Goal: Task Accomplishment & Management: Manage account settings

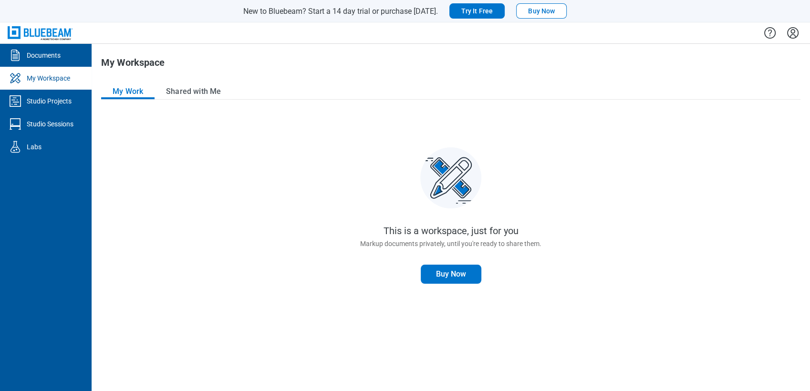
click at [38, 68] on link "My Workspace" at bounding box center [46, 78] width 92 height 23
click at [45, 56] on div "Documents" at bounding box center [44, 56] width 34 height 10
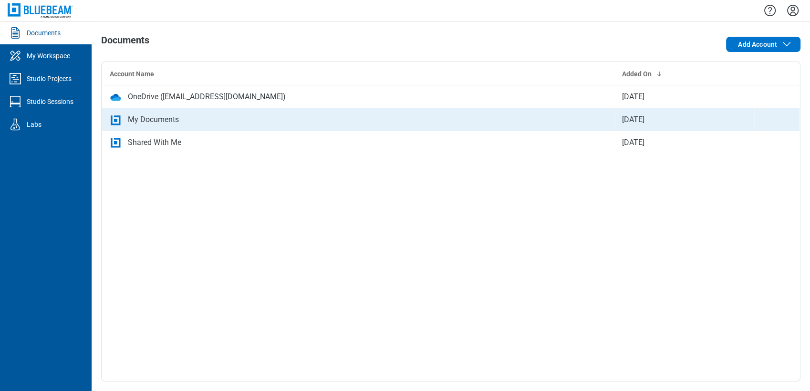
click at [126, 112] on td "My Documents" at bounding box center [358, 119] width 512 height 23
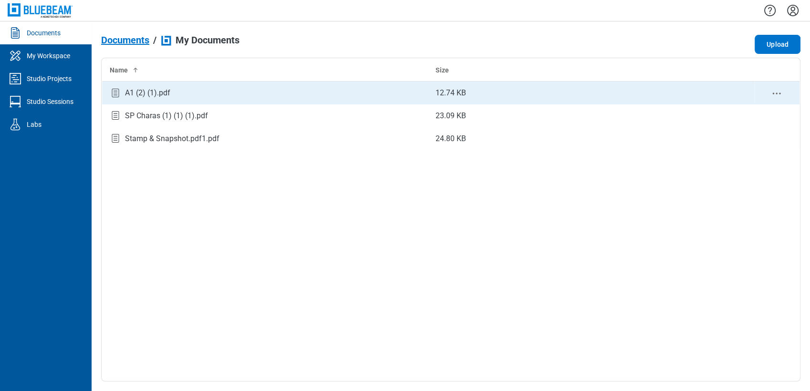
click at [773, 94] on icon "context-menu" at bounding box center [776, 93] width 11 height 11
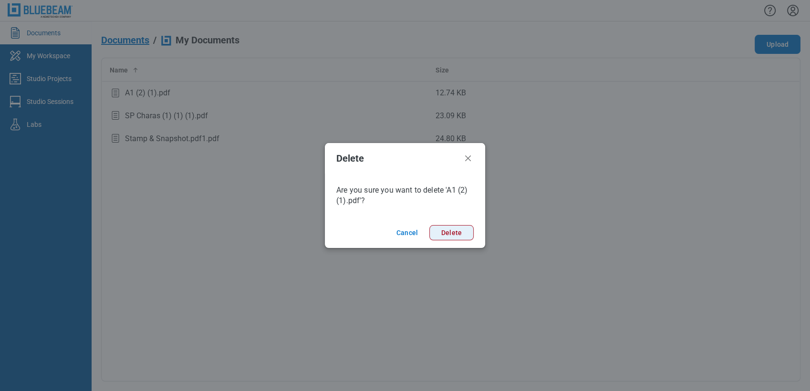
click at [455, 236] on button "Delete" at bounding box center [451, 232] width 44 height 15
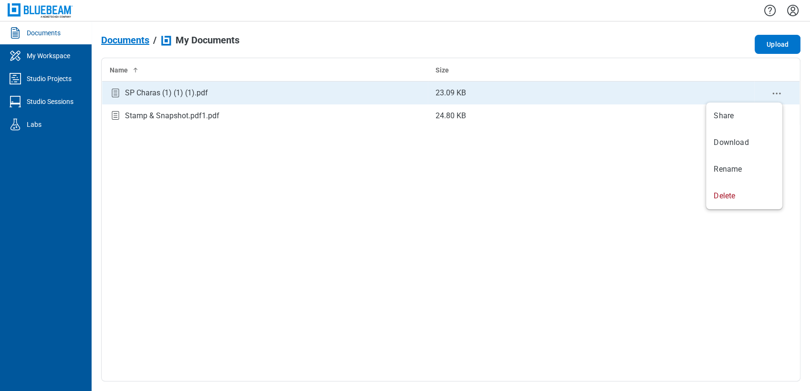
click at [775, 92] on icon "context-menu" at bounding box center [776, 93] width 11 height 11
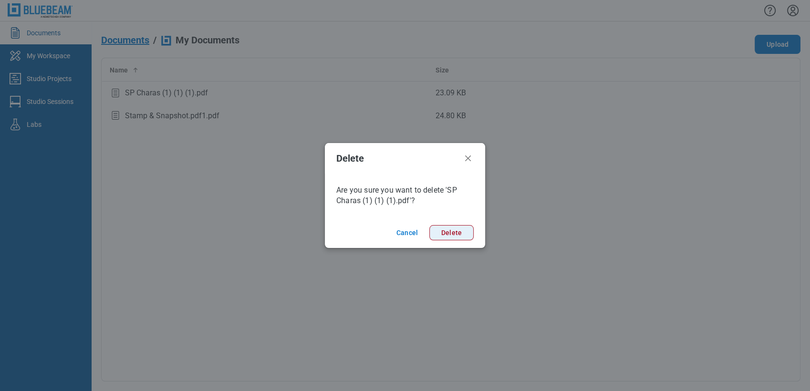
click at [448, 232] on button "Delete" at bounding box center [451, 232] width 44 height 15
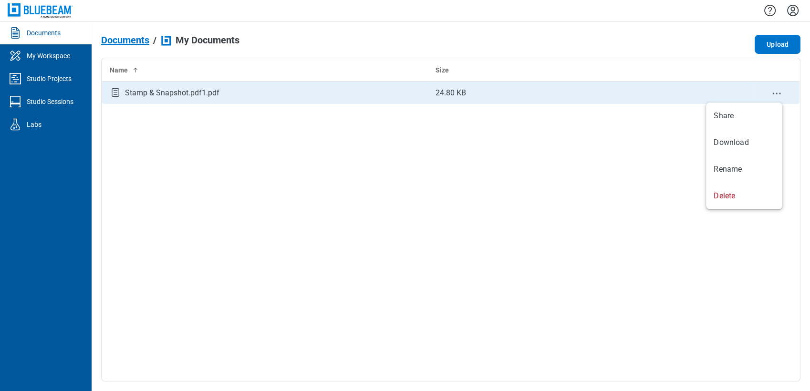
click at [774, 91] on icon "context-menu" at bounding box center [776, 93] width 11 height 11
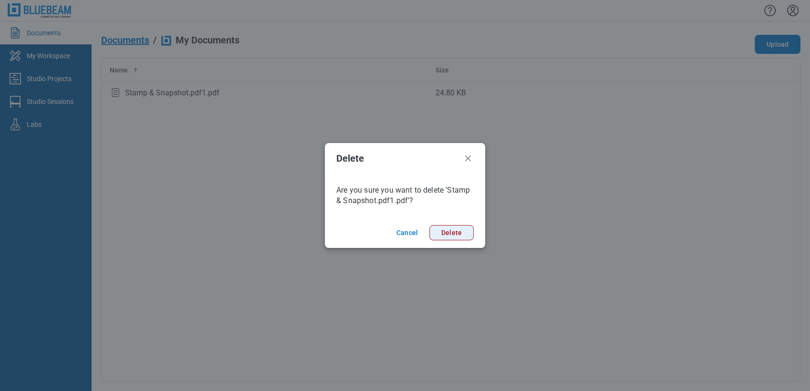
click at [466, 235] on button "Delete" at bounding box center [451, 232] width 44 height 15
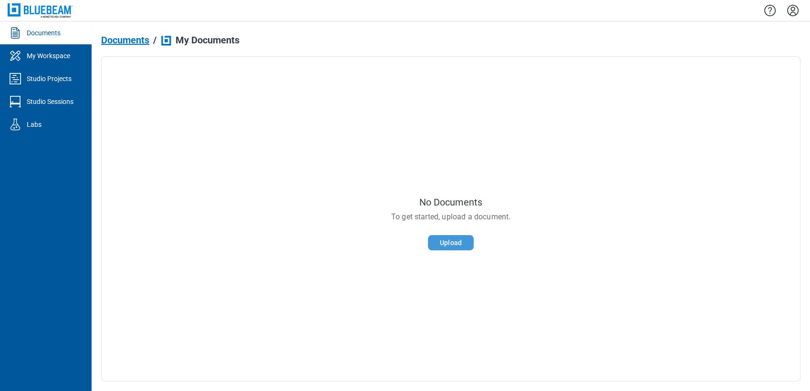
click at [458, 240] on button "Upload" at bounding box center [451, 242] width 46 height 15
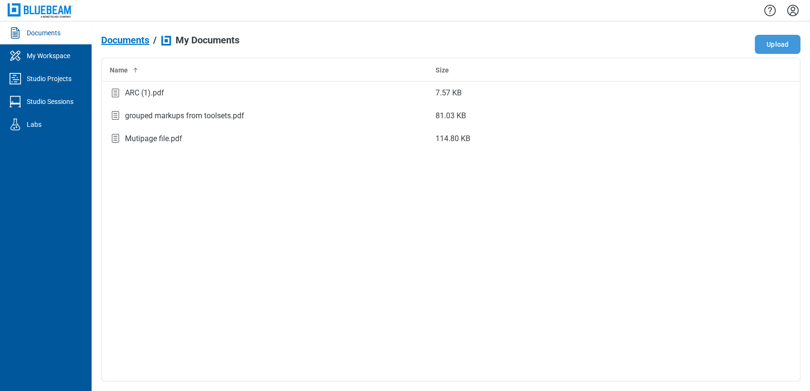
click at [778, 43] on button "Upload" at bounding box center [778, 44] width 46 height 19
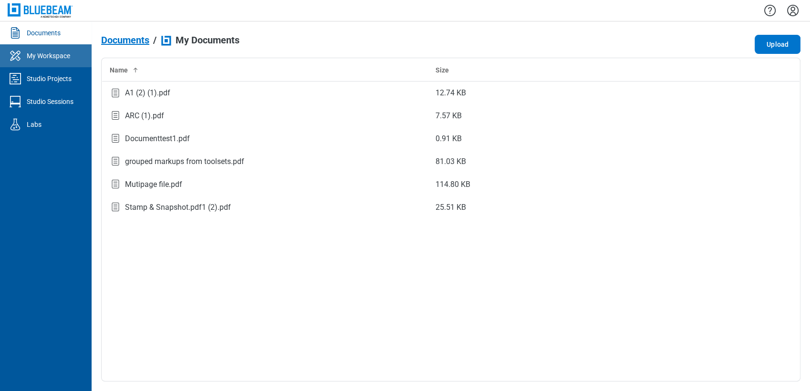
click at [41, 47] on link "My Workspace" at bounding box center [46, 55] width 92 height 23
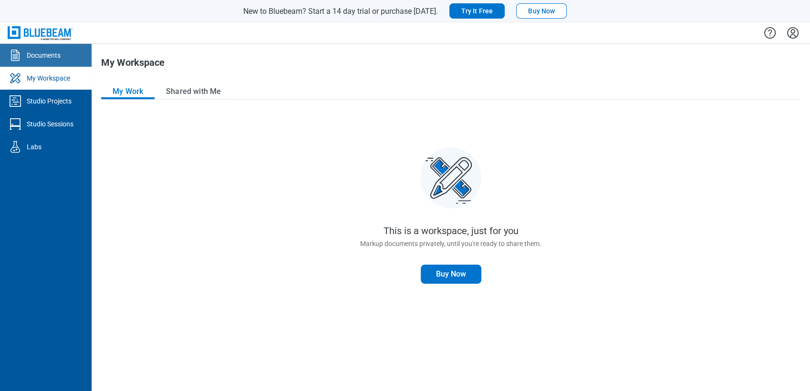
click at [69, 61] on link "Documents" at bounding box center [46, 55] width 92 height 23
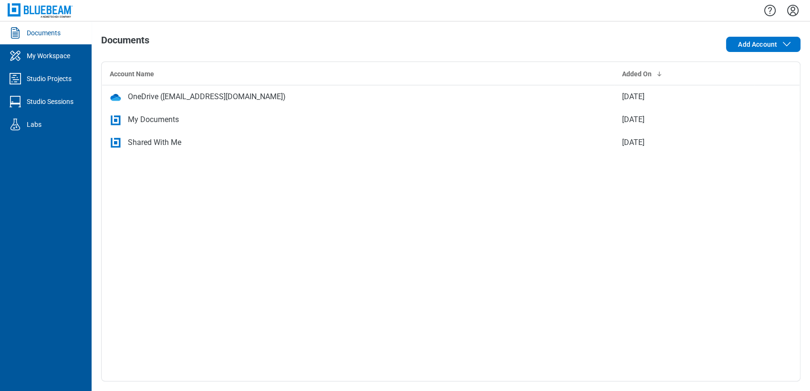
click at [153, 120] on div "My Documents" at bounding box center [153, 119] width 51 height 11
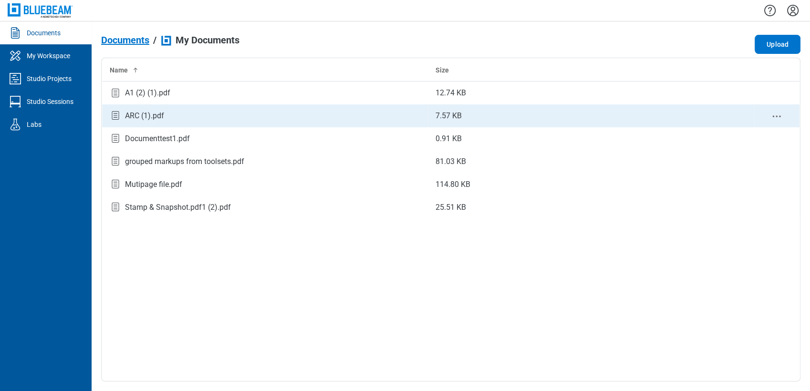
click at [771, 113] on div "bb-data-table" at bounding box center [777, 116] width 31 height 12
click at [776, 114] on icon "context-menu" at bounding box center [776, 116] width 11 height 11
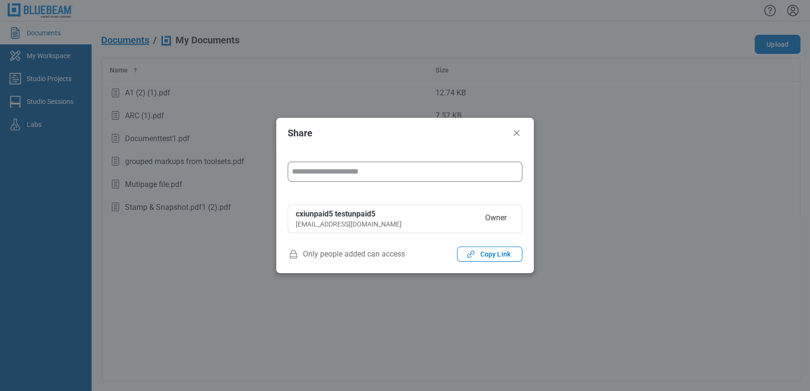
click at [415, 171] on input "form" at bounding box center [405, 171] width 226 height 19
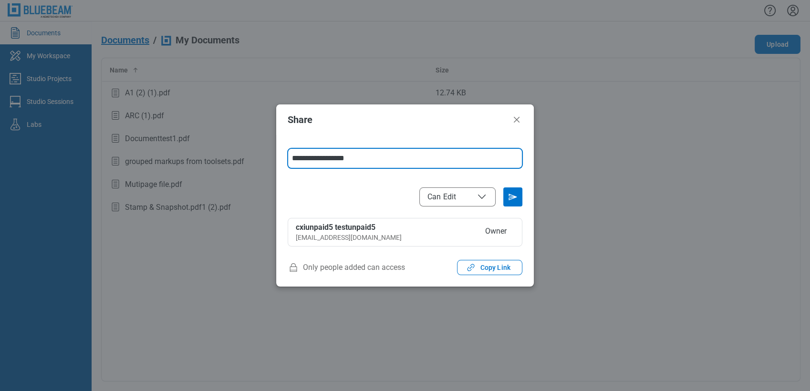
type input "**********"
click at [446, 207] on div "**********" at bounding box center [405, 192] width 258 height 114
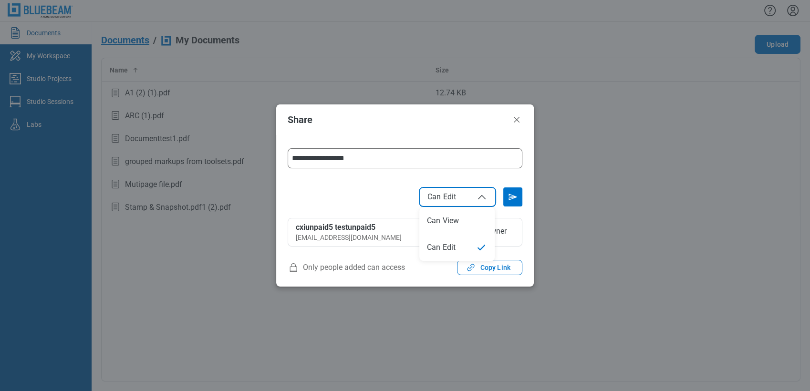
click at [450, 195] on span "Can Edit" at bounding box center [441, 197] width 29 height 10
click at [455, 197] on span "Can View" at bounding box center [443, 197] width 32 height 10
select select "******"
click at [520, 195] on icon "Send email invitation" at bounding box center [512, 196] width 15 height 15
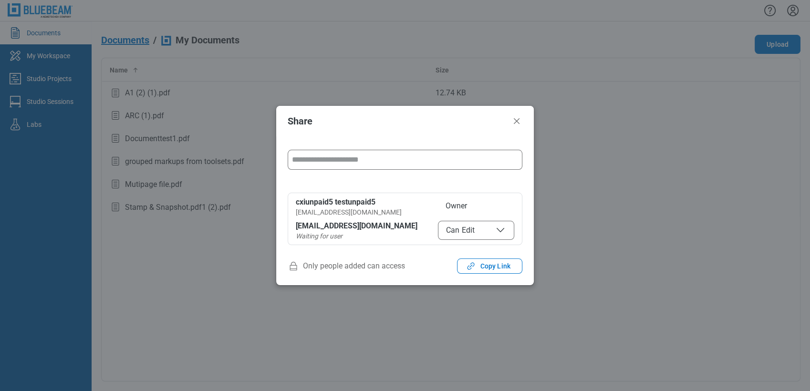
click at [523, 121] on header "Share" at bounding box center [405, 121] width 258 height 31
click at [519, 122] on icon "Close" at bounding box center [516, 120] width 11 height 11
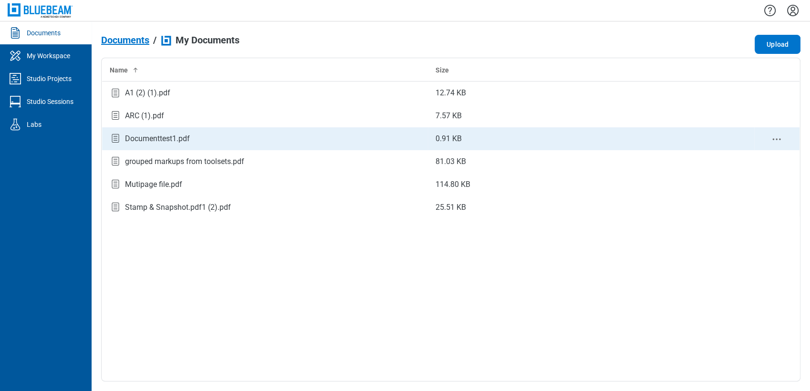
click at [714, 140] on td "0.91 KB" at bounding box center [591, 138] width 326 height 23
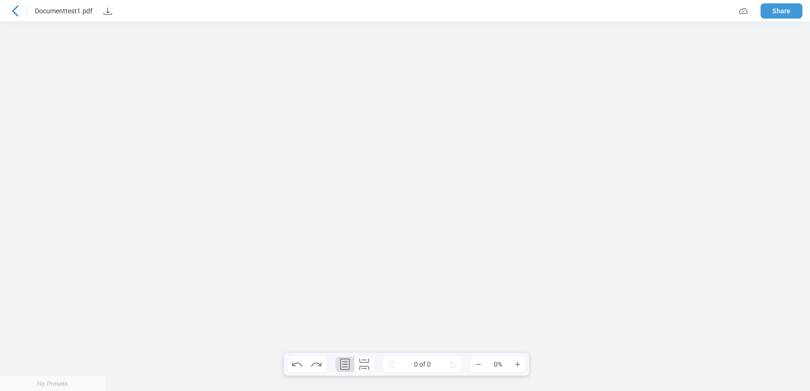
click at [783, 9] on button "Share" at bounding box center [781, 10] width 42 height 15
select select "******"
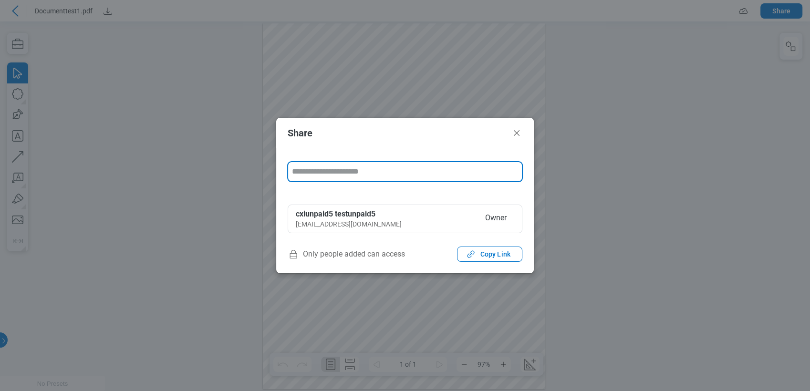
click at [380, 163] on input "form" at bounding box center [405, 171] width 226 height 19
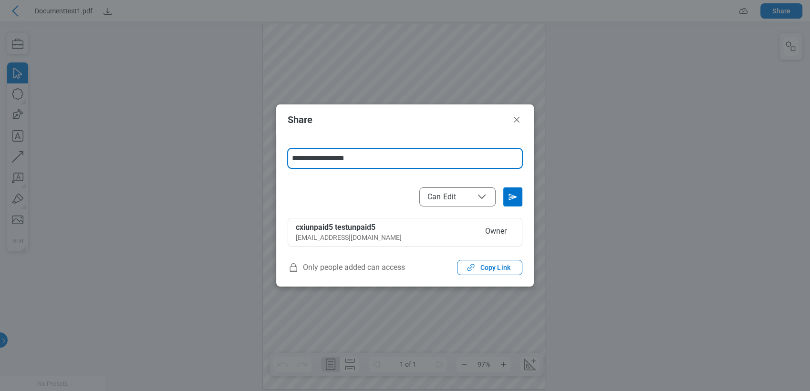
type input "**********"
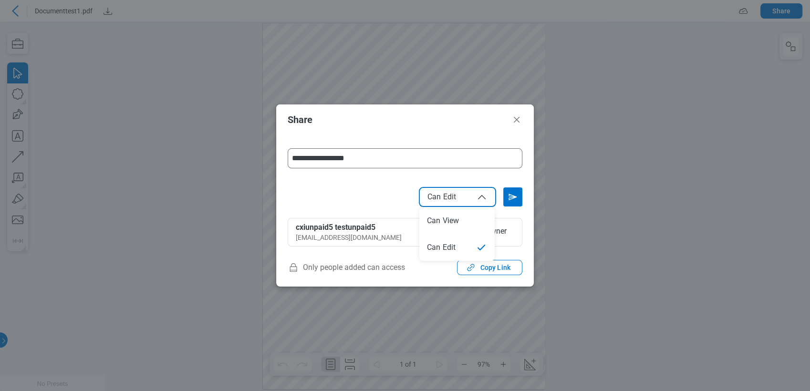
click at [477, 200] on icon "File Access" at bounding box center [481, 196] width 11 height 11
click at [461, 200] on span "Can View" at bounding box center [457, 196] width 60 height 11
click at [461, 194] on span "Can Edit" at bounding box center [457, 196] width 60 height 11
select select "****"
click at [509, 197] on icon "Send email invitation" at bounding box center [512, 196] width 15 height 15
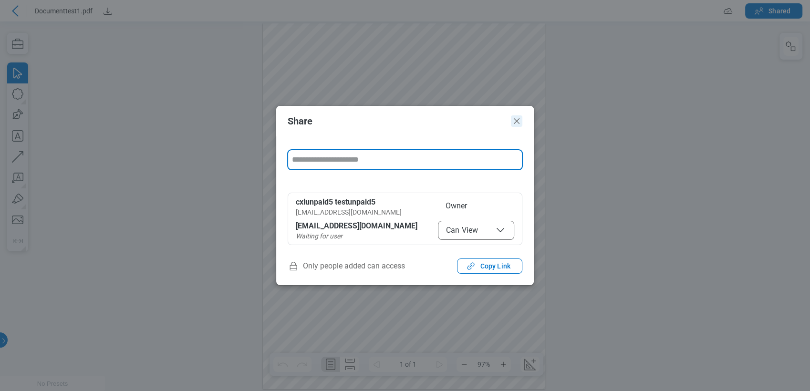
click at [511, 117] on icon "Close" at bounding box center [516, 120] width 11 height 11
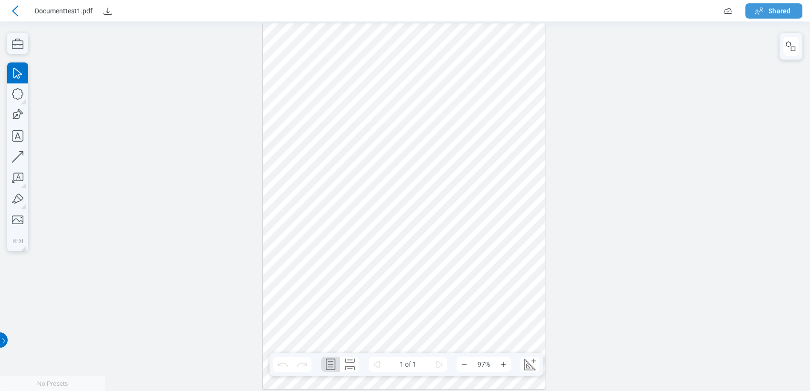
click at [770, 7] on span "Shared" at bounding box center [779, 11] width 22 height 10
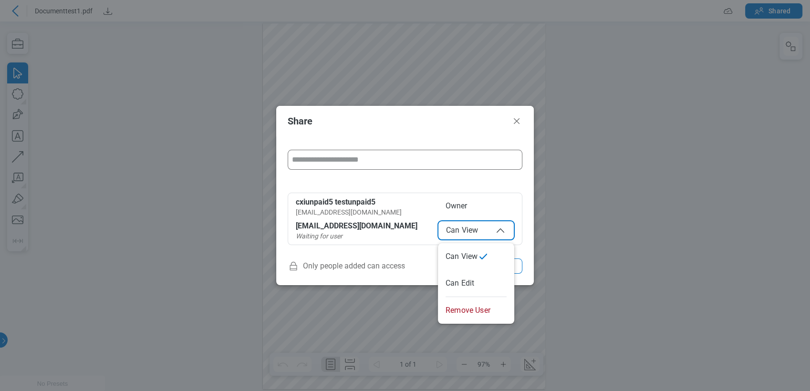
click at [478, 233] on span "Can View" at bounding box center [476, 230] width 60 height 11
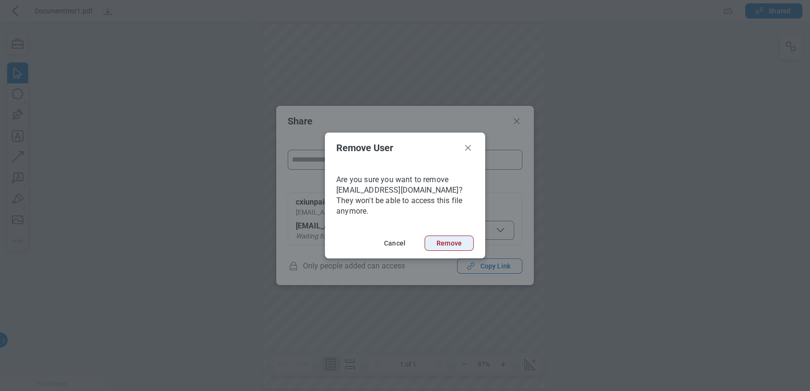
click at [463, 236] on button "Remove" at bounding box center [448, 243] width 49 height 15
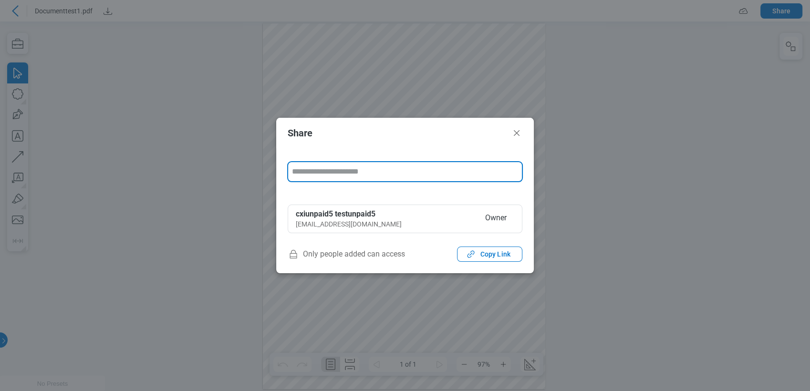
click at [458, 178] on input "form" at bounding box center [405, 171] width 226 height 19
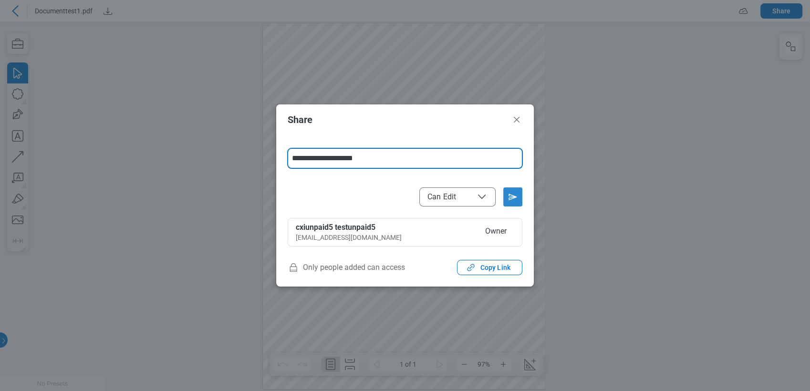
type input "**********"
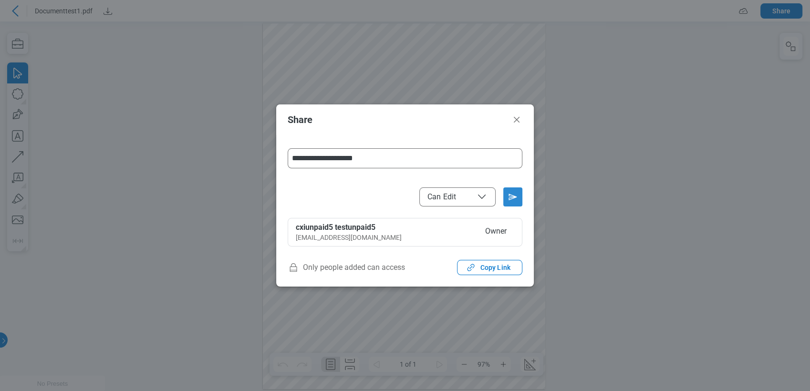
click at [512, 195] on icon "Send email invitation" at bounding box center [513, 197] width 8 height 6
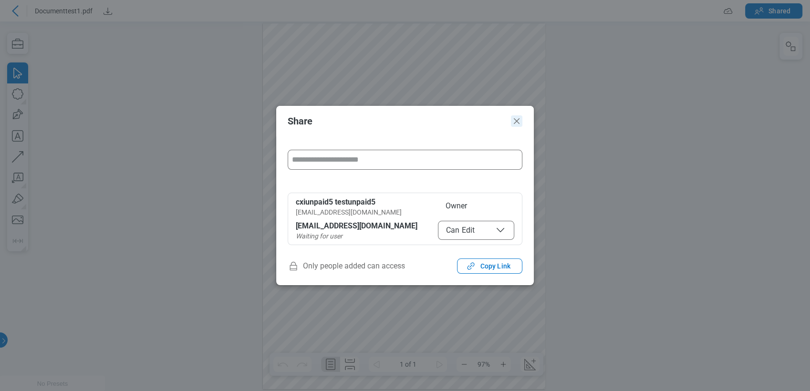
click at [515, 121] on icon "Close" at bounding box center [516, 120] width 11 height 11
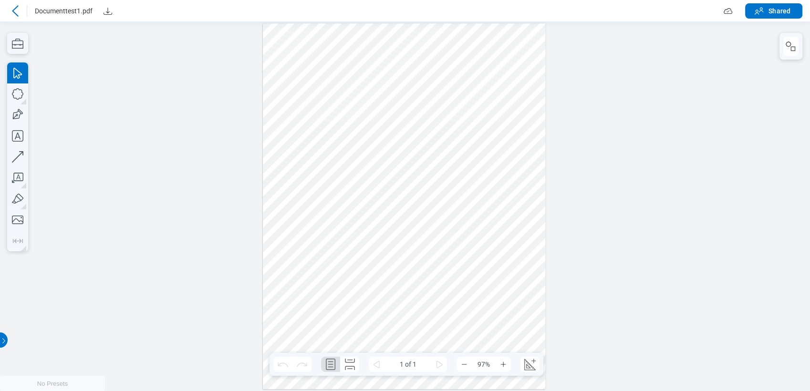
click at [16, 11] on icon at bounding box center [15, 10] width 11 height 11
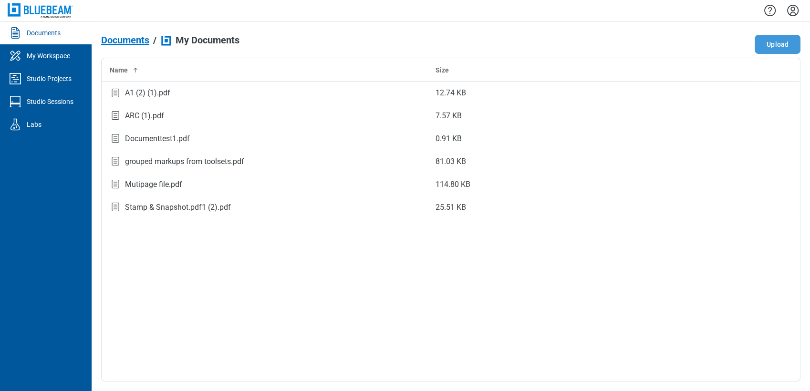
click at [762, 44] on button "Upload" at bounding box center [778, 44] width 46 height 19
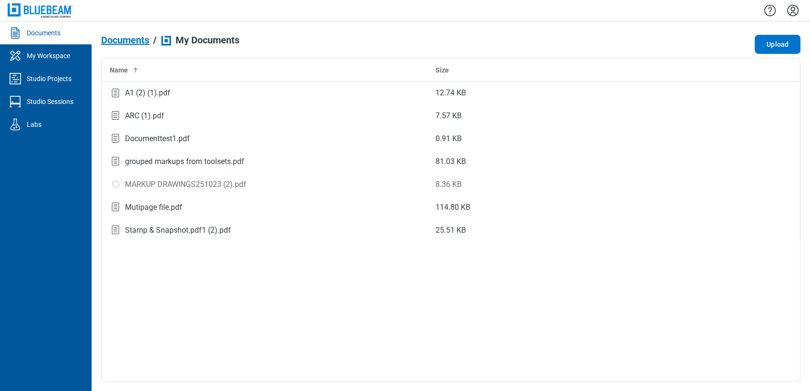
click at [774, 183] on icon "context-menu" at bounding box center [776, 184] width 11 height 11
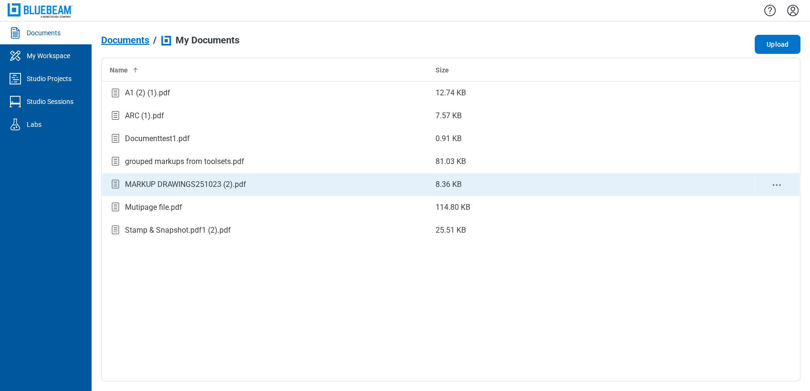
click at [783, 186] on div "bb-data-table" at bounding box center [777, 184] width 31 height 12
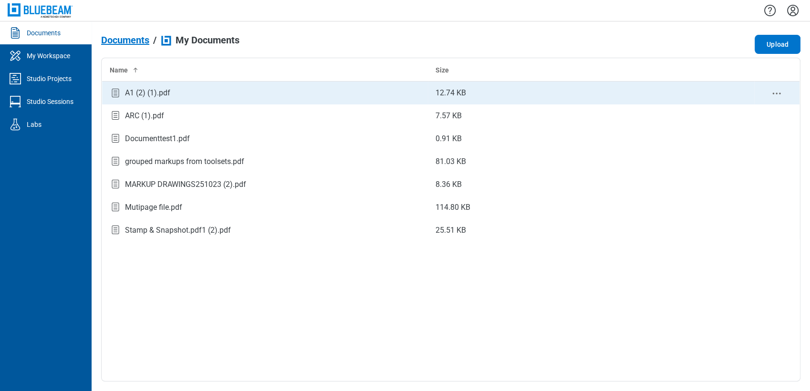
click at [329, 95] on div "A1 (2) (1).pdf" at bounding box center [265, 93] width 310 height 13
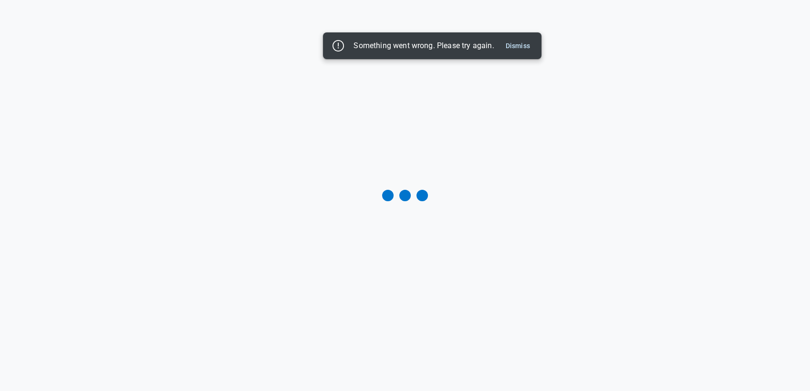
drag, startPoint x: 517, startPoint y: 45, endPoint x: 293, endPoint y: 4, distance: 227.5
click at [517, 46] on button "Dismiss" at bounding box center [518, 45] width 32 height 11
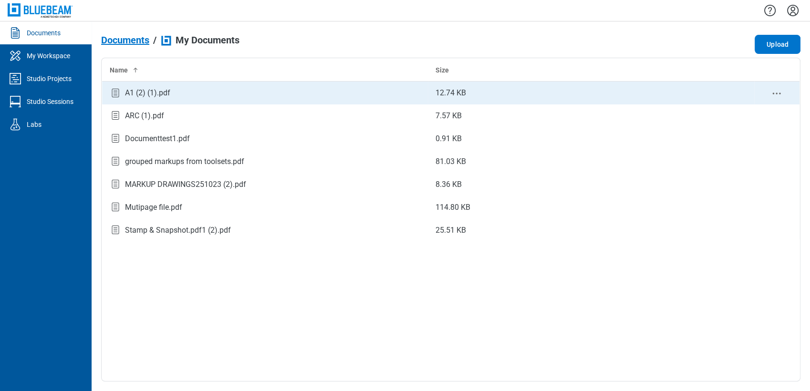
click at [776, 91] on icon "context-menu" at bounding box center [776, 93] width 11 height 11
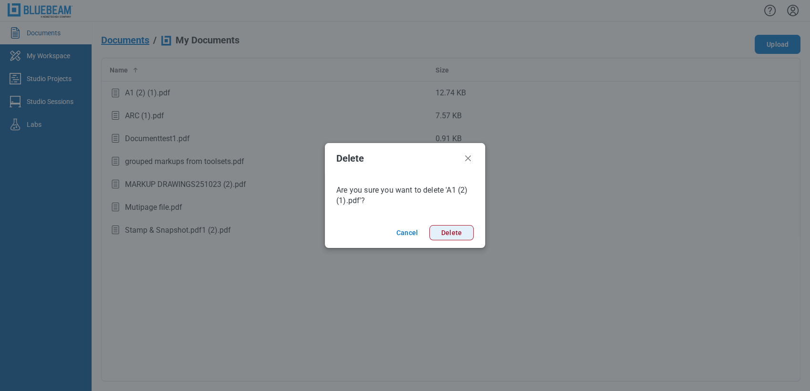
click at [455, 231] on button "Delete" at bounding box center [451, 232] width 44 height 15
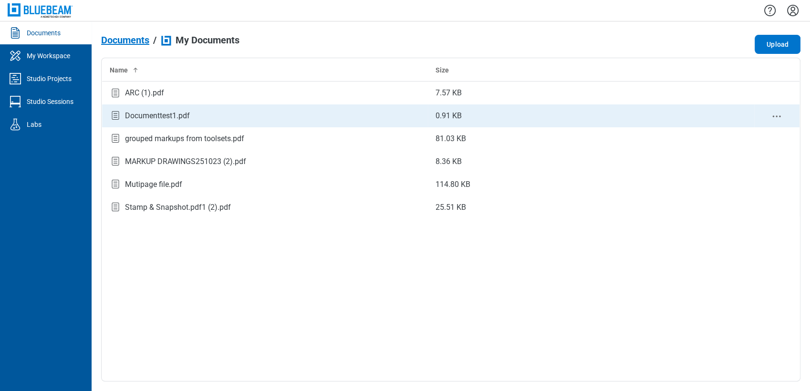
click at [337, 117] on div "Documenttest1.pdf" at bounding box center [265, 116] width 310 height 13
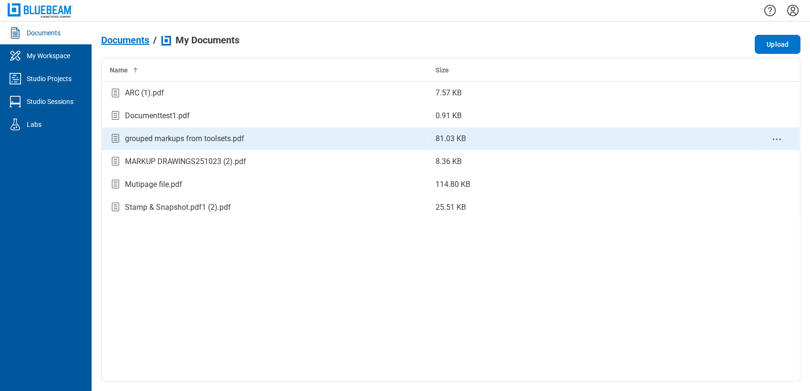
click at [176, 135] on div "grouped markups from toolsets.pdf" at bounding box center [184, 138] width 119 height 11
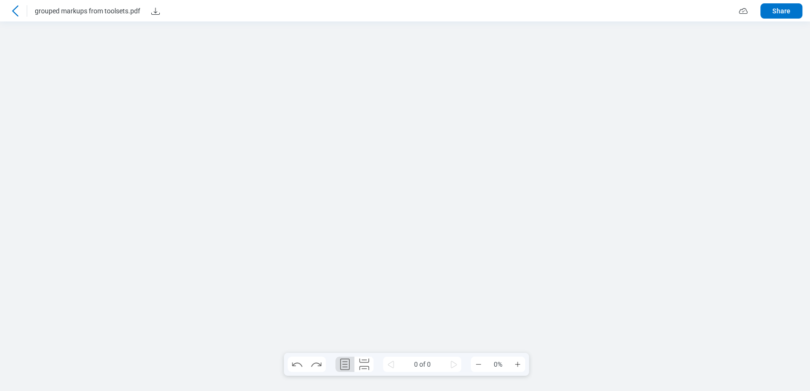
click at [21, 11] on div at bounding box center [15, 10] width 15 height 15
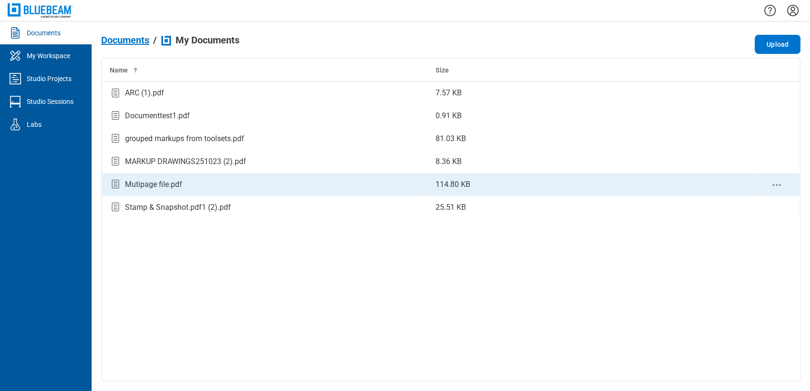
click at [163, 179] on div "Mutipage file.pdf" at bounding box center [153, 184] width 57 height 11
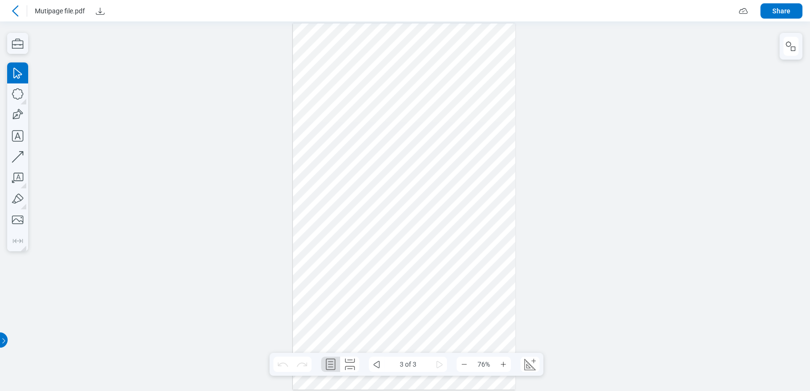
click at [10, 11] on icon at bounding box center [15, 10] width 11 height 11
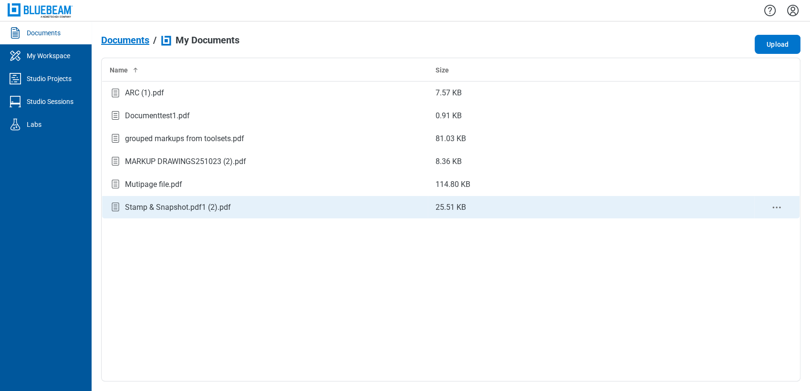
click at [144, 215] on td "Stamp & Snapshot.pdf1 (2).pdf" at bounding box center [265, 207] width 326 height 23
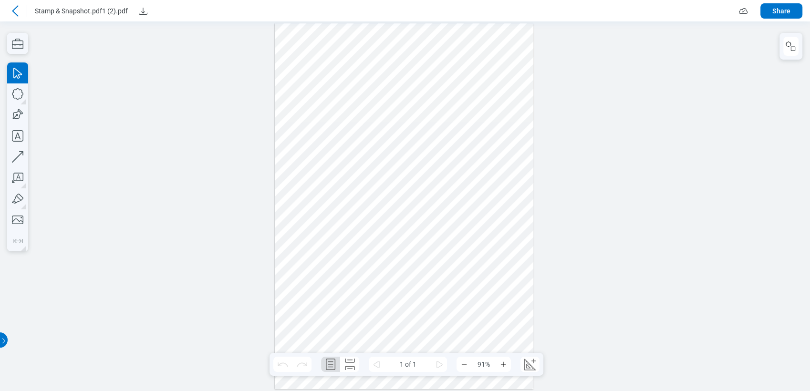
click at [18, 1] on header "Stamp & Snapshot.pdf1 (2).pdf Share" at bounding box center [405, 10] width 810 height 21
click at [16, 9] on icon at bounding box center [15, 10] width 11 height 11
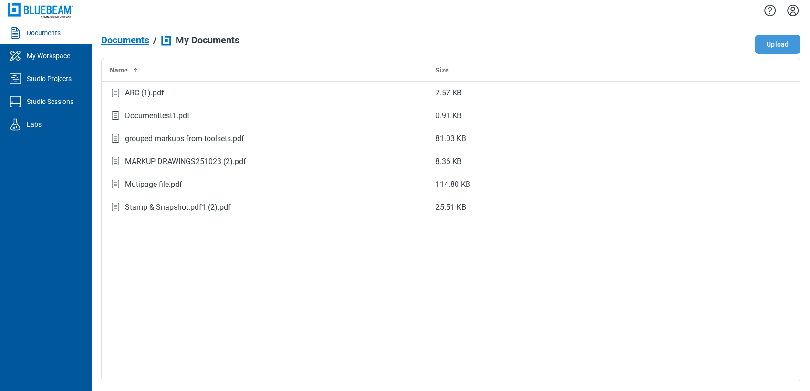
click at [780, 38] on button "Upload" at bounding box center [778, 44] width 46 height 19
